Goal: Information Seeking & Learning: Learn about a topic

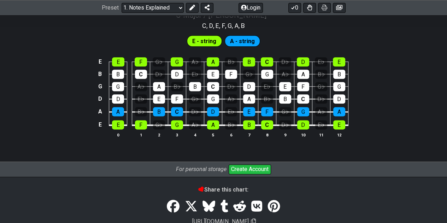
scroll to position [714, 0]
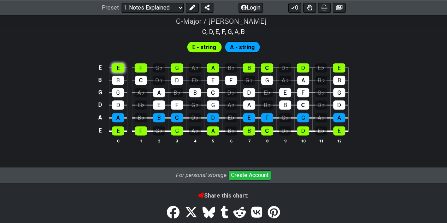
click at [120, 68] on div "E" at bounding box center [118, 67] width 12 height 9
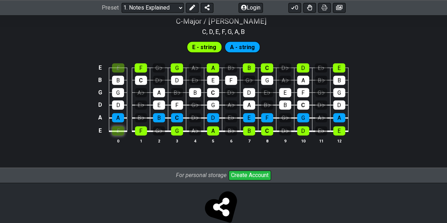
click at [120, 131] on div "E" at bounding box center [118, 130] width 12 height 9
click at [121, 118] on div "A" at bounding box center [118, 117] width 12 height 9
click at [120, 128] on div "E" at bounding box center [118, 130] width 12 height 9
click at [118, 114] on div "A" at bounding box center [118, 117] width 12 height 9
click at [119, 70] on div "E" at bounding box center [118, 67] width 12 height 9
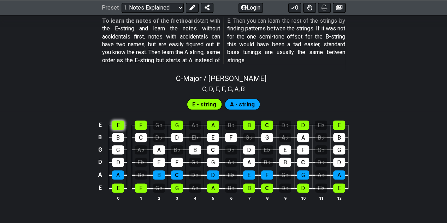
scroll to position [657, 0]
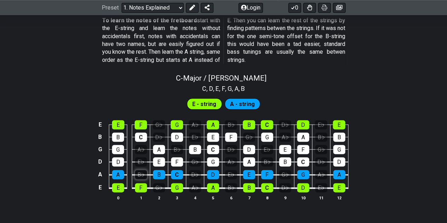
click at [146, 176] on div "B♭" at bounding box center [141, 174] width 12 height 9
click at [140, 157] on div "E♭" at bounding box center [141, 161] width 12 height 9
click at [137, 141] on td "A♭" at bounding box center [141, 143] width 18 height 12
click at [140, 147] on div "A♭" at bounding box center [141, 149] width 12 height 9
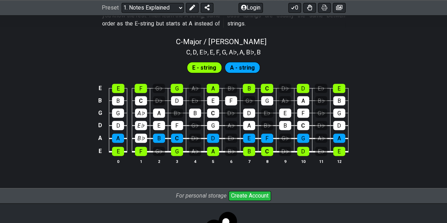
scroll to position [688, 0]
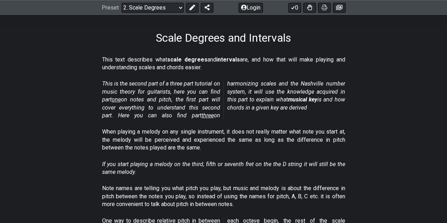
scroll to position [104, 0]
click at [120, 98] on span "one" at bounding box center [116, 99] width 9 height 7
select select "/musical-notes-explained"
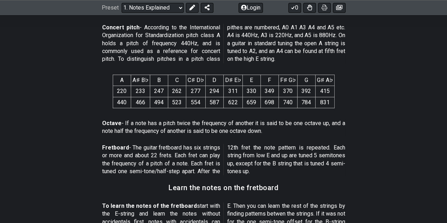
scroll to position [475, 0]
